Goal: Transaction & Acquisition: Purchase product/service

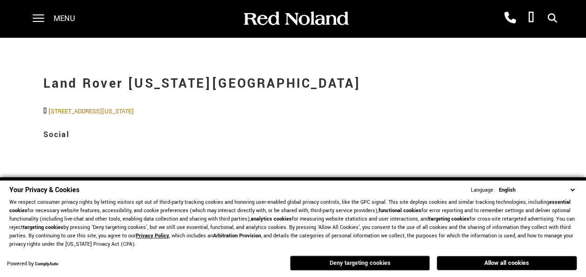
click at [363, 265] on button "Deny targeting cookies" at bounding box center [360, 262] width 140 height 15
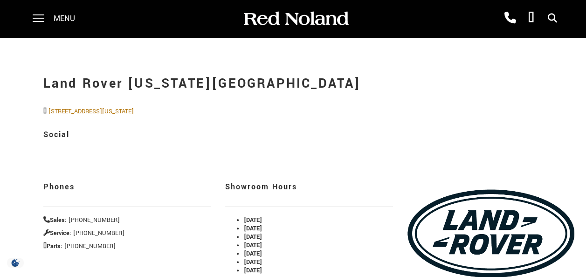
click at [367, 115] on p "[STREET_ADDRESS][US_STATE]" at bounding box center [308, 111] width 531 height 8
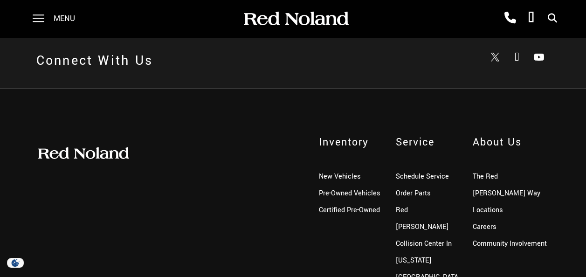
scroll to position [503, 0]
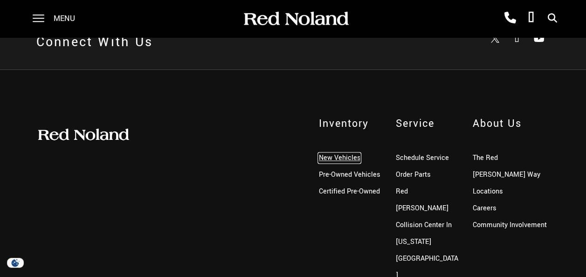
click at [343, 163] on link "New Vehicles" at bounding box center [339, 158] width 42 height 10
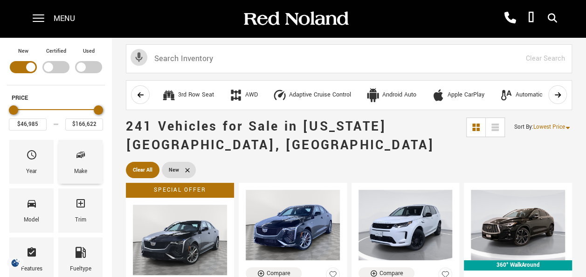
click at [81, 157] on icon "Make" at bounding box center [80, 154] width 11 height 11
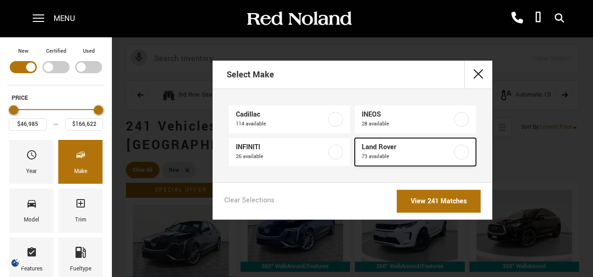
click at [378, 147] on span "Land Rover" at bounding box center [407, 147] width 91 height 9
type input "$47,794"
checkbox input "true"
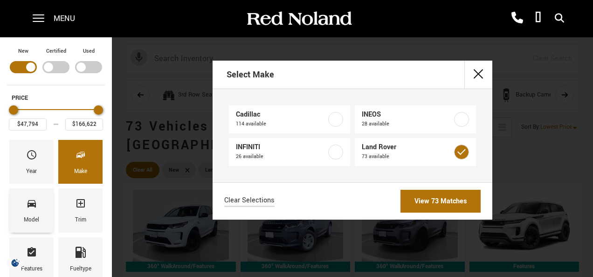
click at [25, 215] on div "Model" at bounding box center [31, 220] width 15 height 10
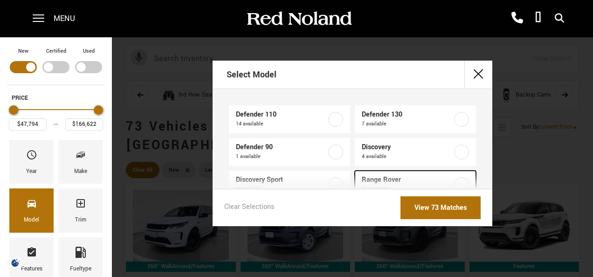
click at [382, 177] on span "Range Rover" at bounding box center [407, 179] width 91 height 9
type input "$129,662"
checkbox input "true"
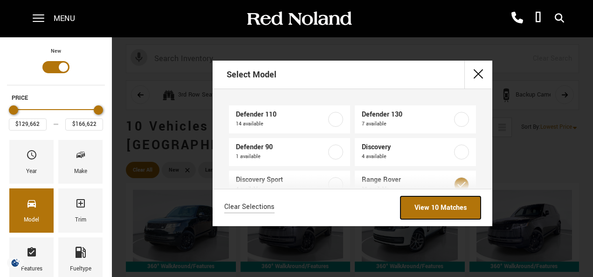
click at [437, 205] on link "View 10 Matches" at bounding box center [440, 207] width 80 height 23
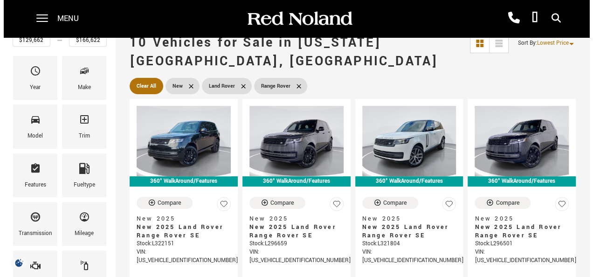
scroll to position [93, 0]
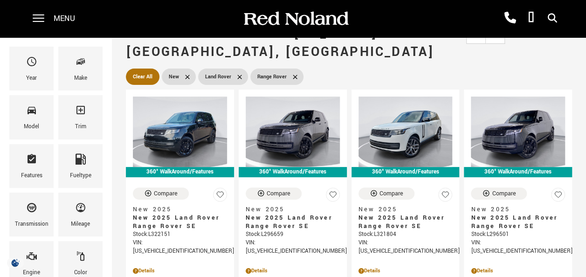
click at [35, 93] on div "Model" at bounding box center [31, 117] width 49 height 48
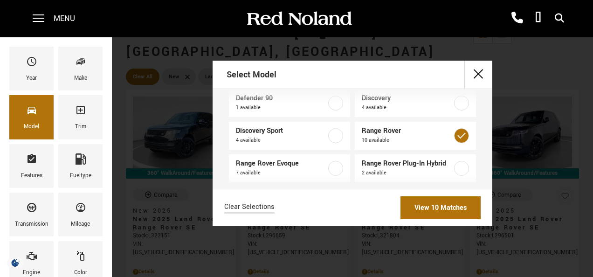
scroll to position [56, 0]
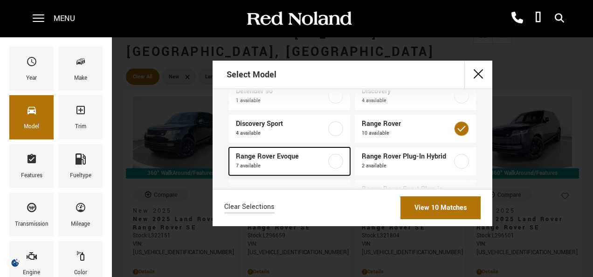
click at [278, 157] on span "Range Rover Evoque" at bounding box center [281, 156] width 91 height 9
type input "$54,900"
checkbox input "true"
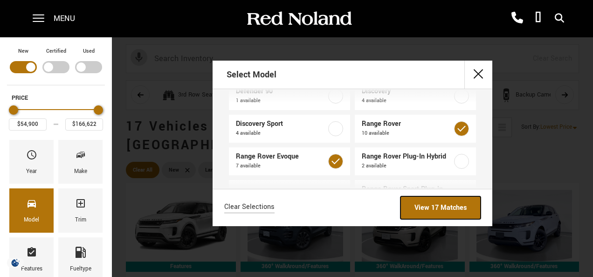
click at [433, 205] on link "View 17 Matches" at bounding box center [440, 207] width 80 height 23
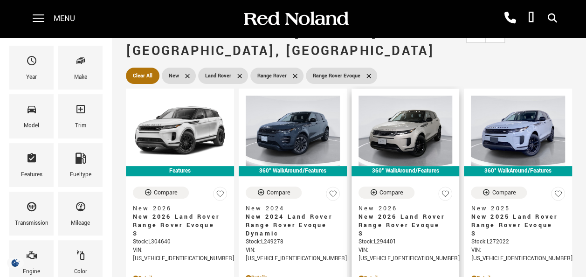
scroll to position [93, 0]
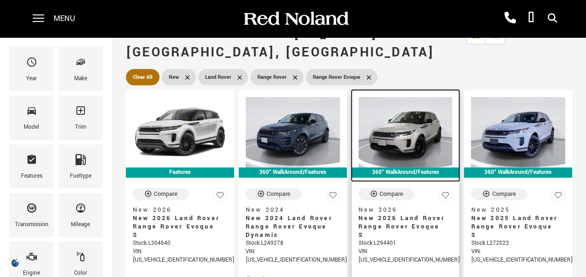
click at [429, 109] on img at bounding box center [405, 132] width 94 height 70
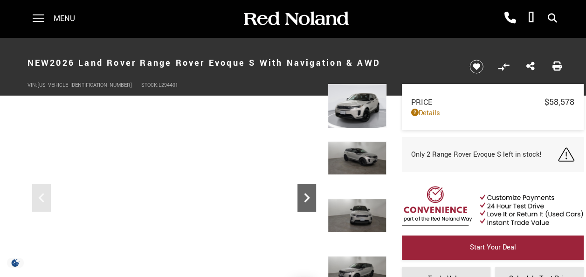
click at [308, 194] on icon "Next" at bounding box center [306, 197] width 19 height 19
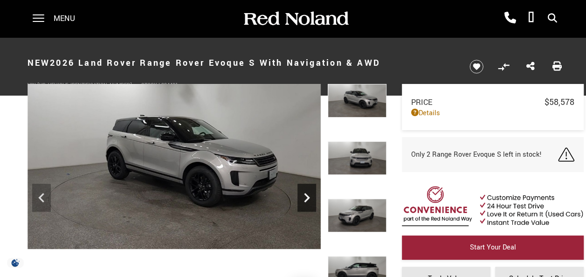
click at [304, 195] on icon "Next" at bounding box center [306, 197] width 19 height 19
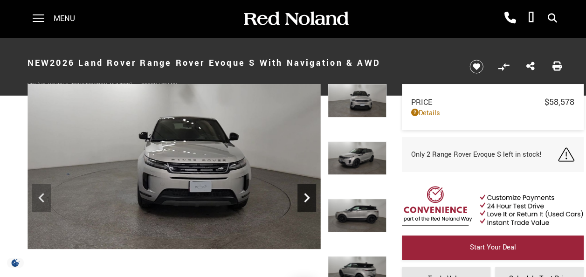
click at [307, 194] on icon "Next" at bounding box center [306, 197] width 19 height 19
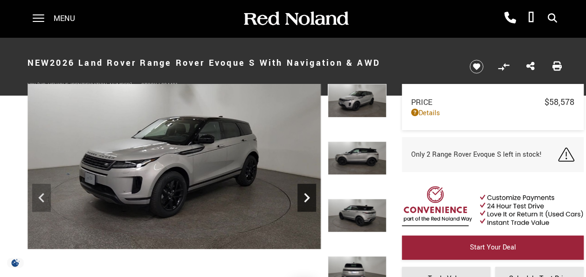
click at [308, 194] on icon "Next" at bounding box center [306, 197] width 19 height 19
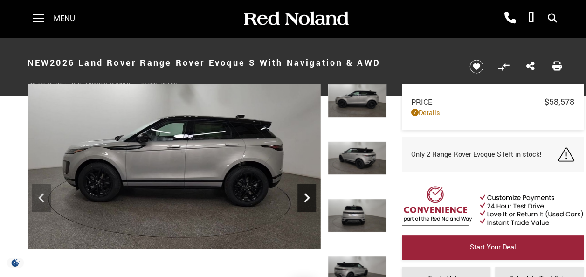
click at [308, 194] on icon "Next" at bounding box center [306, 197] width 19 height 19
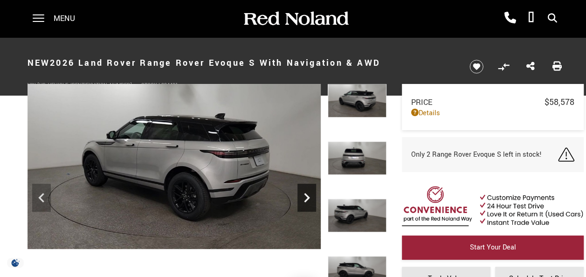
click at [308, 194] on icon "Next" at bounding box center [306, 197] width 19 height 19
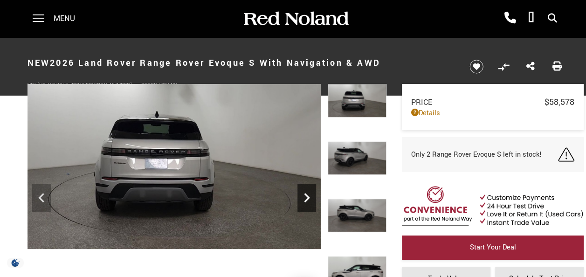
click at [307, 195] on icon "Next" at bounding box center [307, 197] width 6 height 9
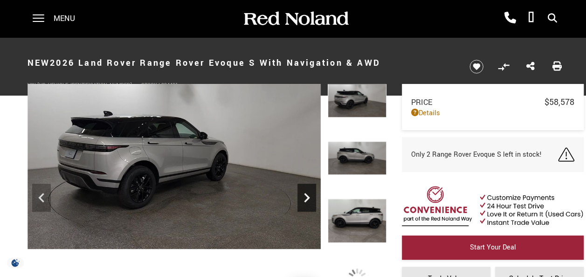
click at [307, 195] on icon "Next" at bounding box center [307, 197] width 6 height 9
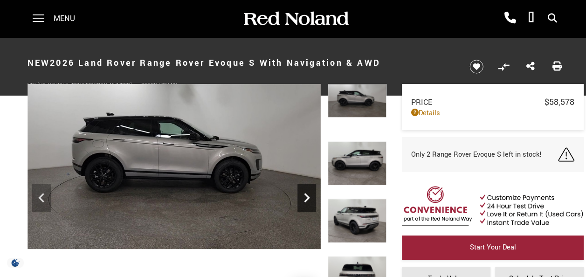
click at [307, 195] on icon "Next" at bounding box center [307, 197] width 6 height 9
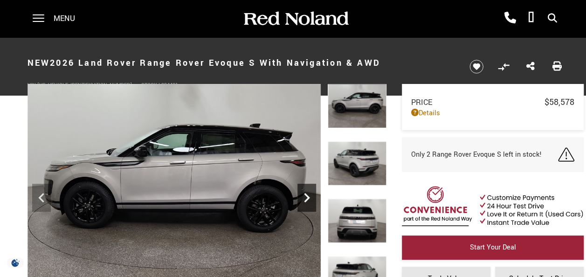
click at [307, 195] on icon "Next" at bounding box center [307, 197] width 6 height 9
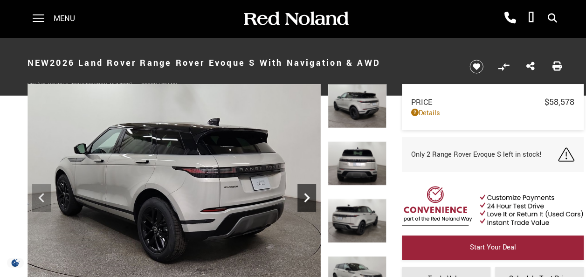
click at [307, 195] on icon "Next" at bounding box center [307, 197] width 6 height 9
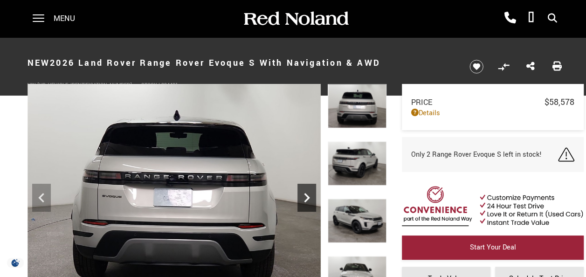
click at [307, 195] on icon "Next" at bounding box center [307, 197] width 6 height 9
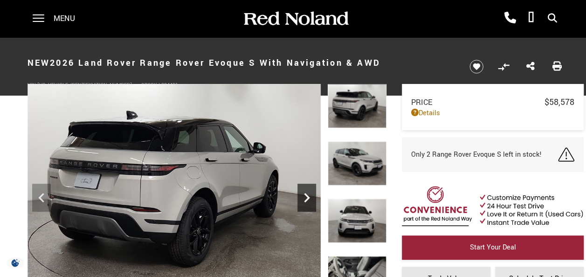
click at [307, 195] on icon "Next" at bounding box center [307, 197] width 6 height 9
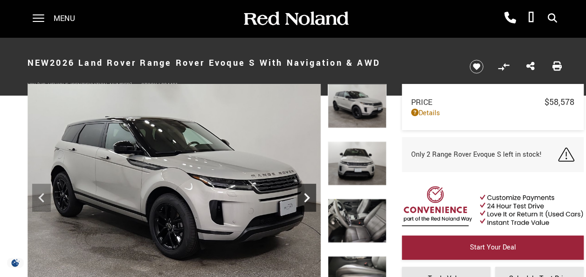
click at [307, 195] on icon "Next" at bounding box center [307, 197] width 6 height 9
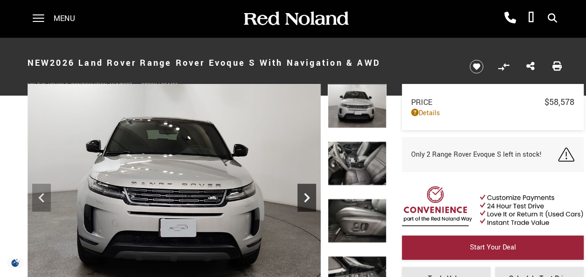
click at [307, 195] on icon "Next" at bounding box center [307, 197] width 6 height 9
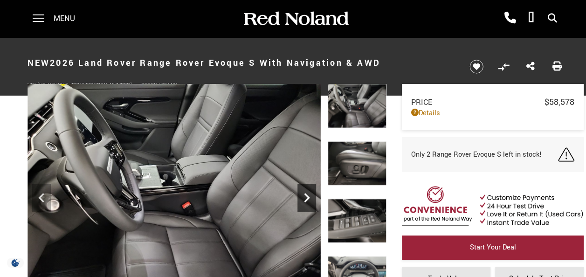
click at [307, 195] on icon "Next" at bounding box center [307, 197] width 6 height 9
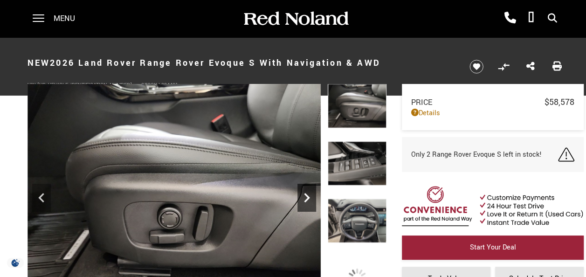
click at [307, 195] on icon "Next" at bounding box center [307, 197] width 6 height 9
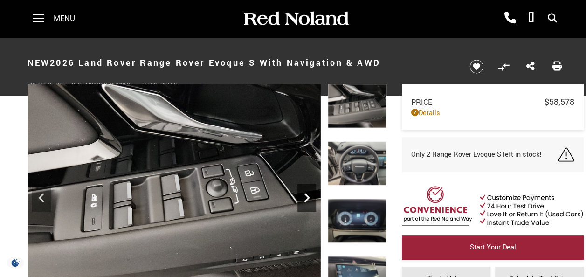
click at [307, 195] on icon "Next" at bounding box center [307, 197] width 6 height 9
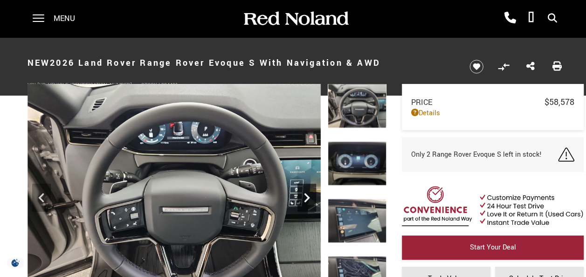
click at [307, 194] on icon "Next" at bounding box center [306, 197] width 19 height 19
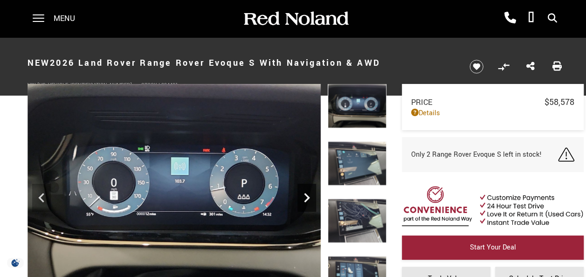
click at [307, 194] on icon "Next" at bounding box center [306, 197] width 19 height 19
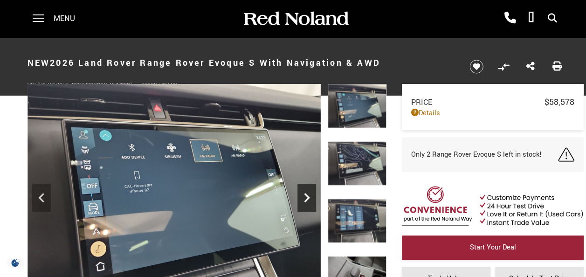
click at [307, 194] on icon "Next" at bounding box center [306, 197] width 19 height 19
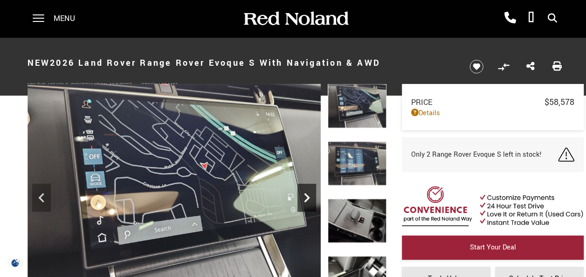
click at [307, 194] on icon "Next" at bounding box center [306, 197] width 19 height 19
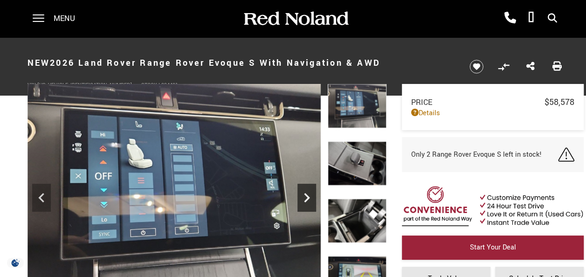
click at [307, 191] on icon "Next" at bounding box center [306, 197] width 19 height 19
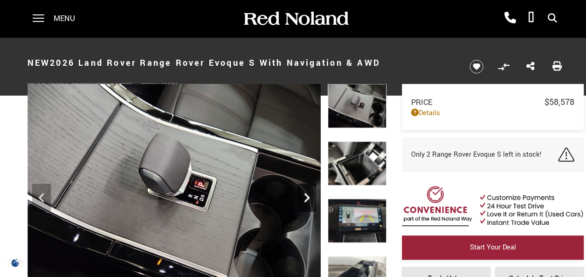
click at [307, 195] on icon "Next" at bounding box center [307, 197] width 6 height 9
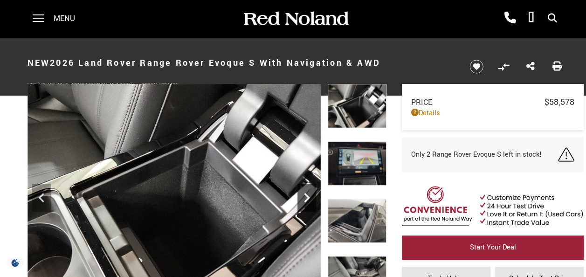
click at [306, 192] on icon "Next" at bounding box center [306, 197] width 19 height 19
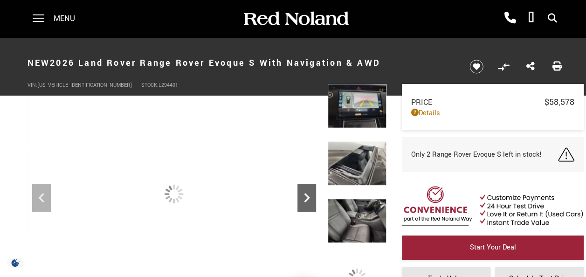
click at [306, 192] on icon "Next" at bounding box center [306, 197] width 19 height 19
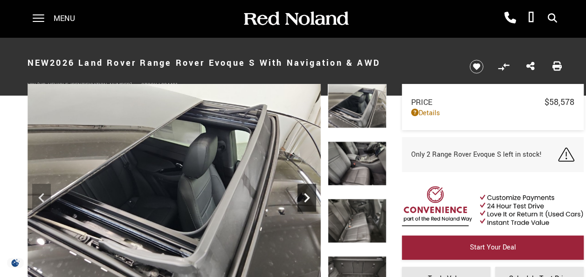
click at [307, 192] on icon "Next" at bounding box center [306, 197] width 19 height 19
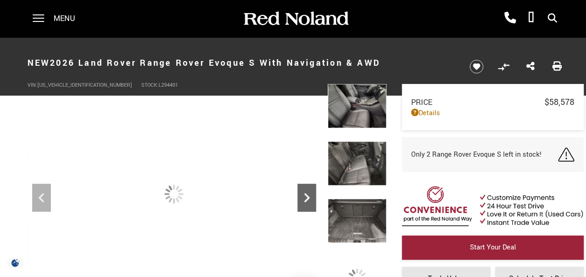
click at [307, 192] on icon "Next" at bounding box center [306, 197] width 19 height 19
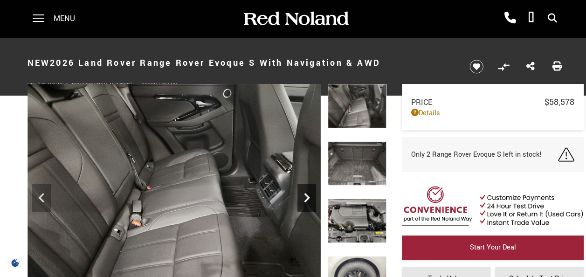
click at [307, 191] on icon "Next" at bounding box center [306, 197] width 19 height 19
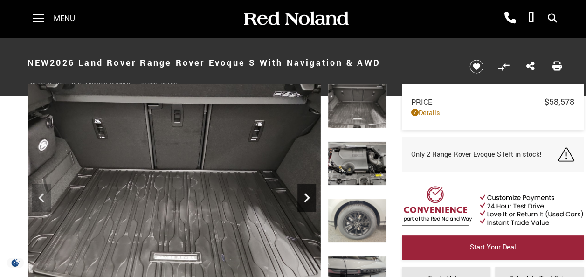
click at [308, 191] on icon "Next" at bounding box center [306, 197] width 19 height 19
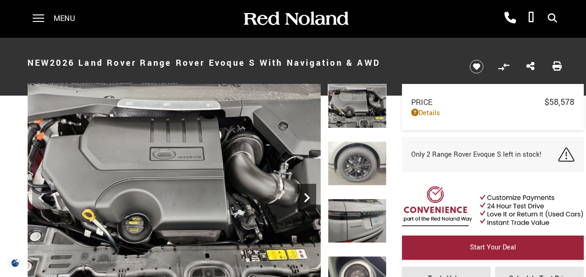
click at [307, 191] on icon "Next" at bounding box center [306, 197] width 19 height 19
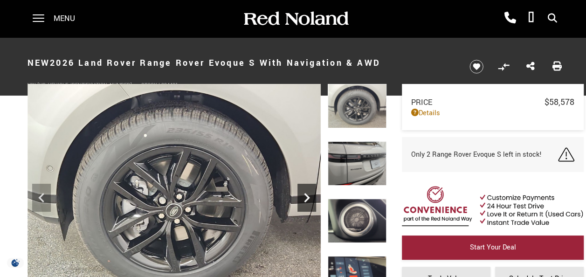
click at [307, 191] on icon "Next" at bounding box center [306, 197] width 19 height 19
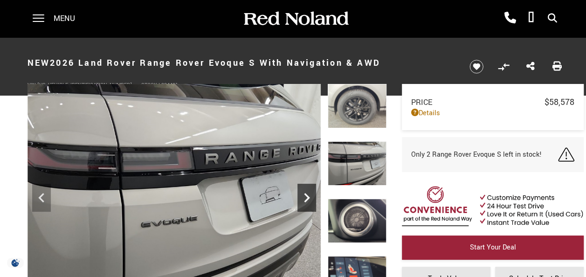
click at [307, 191] on icon "Next" at bounding box center [306, 197] width 19 height 19
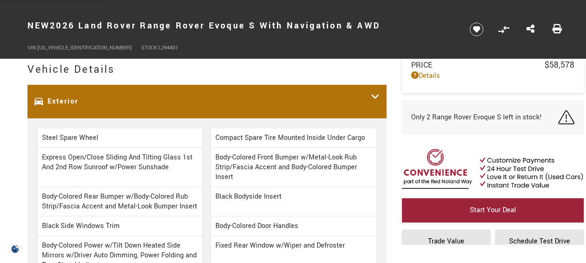
scroll to position [1348, 0]
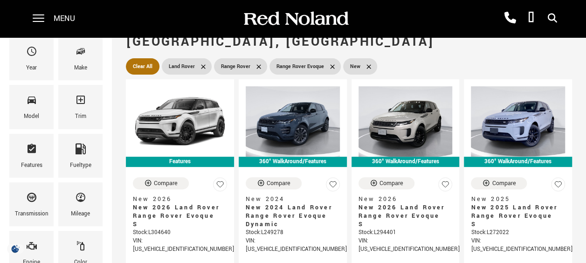
scroll to position [99, 0]
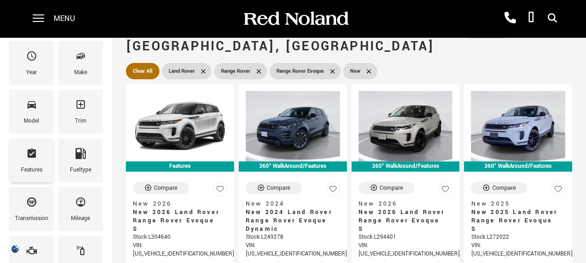
click at [35, 155] on icon "Features" at bounding box center [31, 152] width 8 height 9
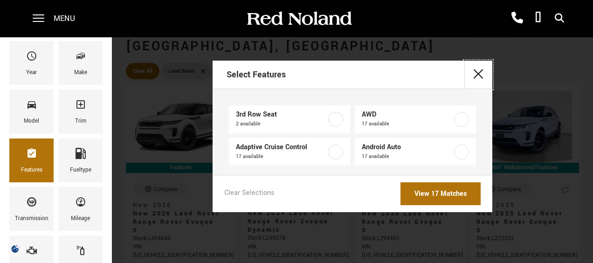
click at [479, 72] on button "close" at bounding box center [478, 75] width 28 height 28
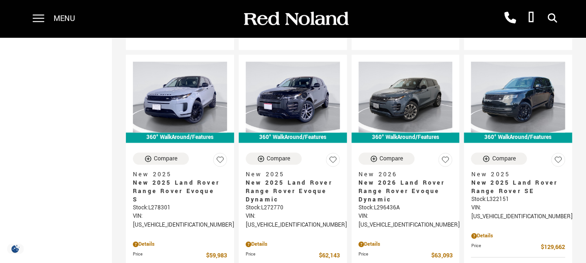
scroll to position [490, 0]
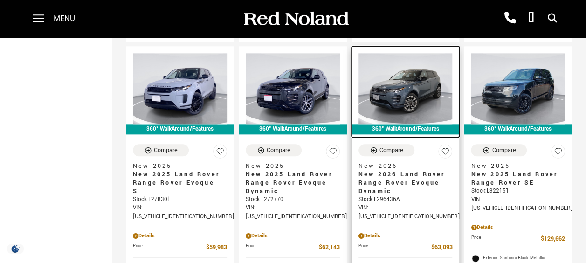
click at [416, 71] on img at bounding box center [405, 88] width 94 height 70
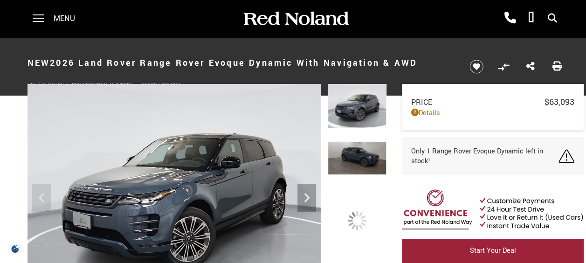
click at [540, 220] on img at bounding box center [493, 210] width 182 height 42
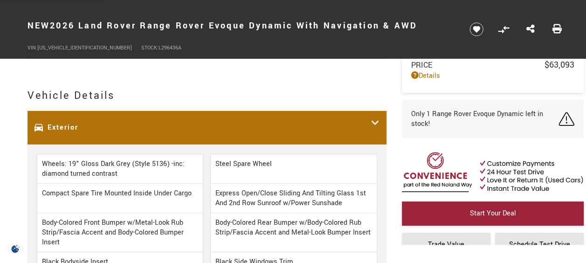
scroll to position [1558, 0]
